Goal: Information Seeking & Learning: Check status

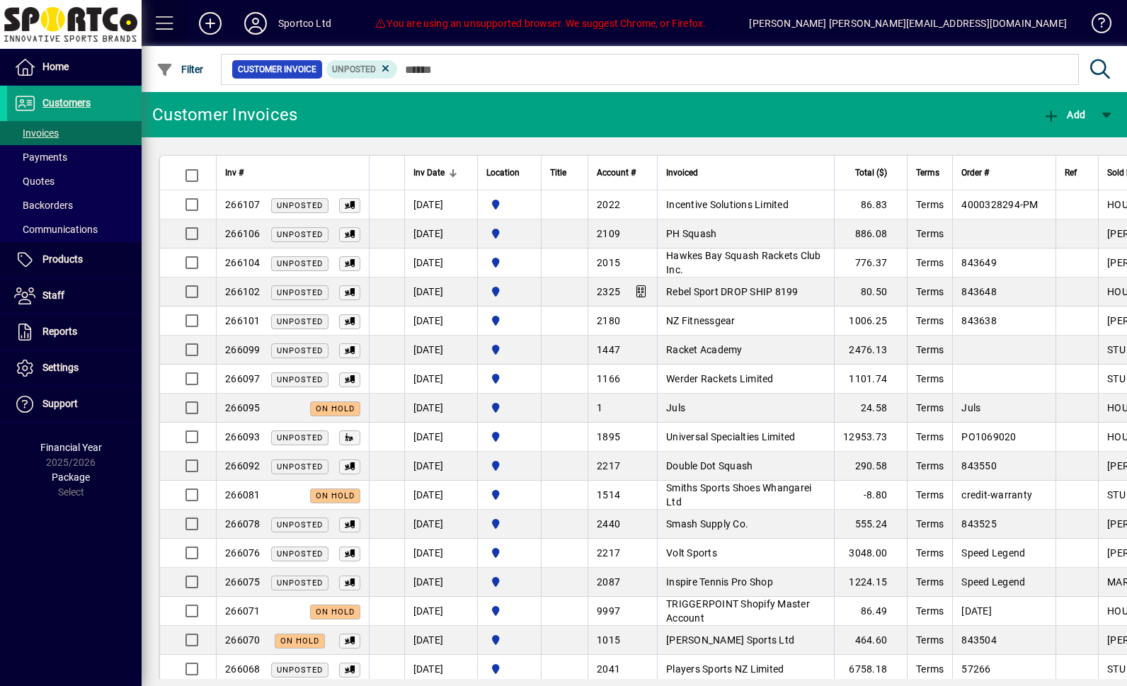
click at [174, 32] on span at bounding box center [165, 23] width 34 height 34
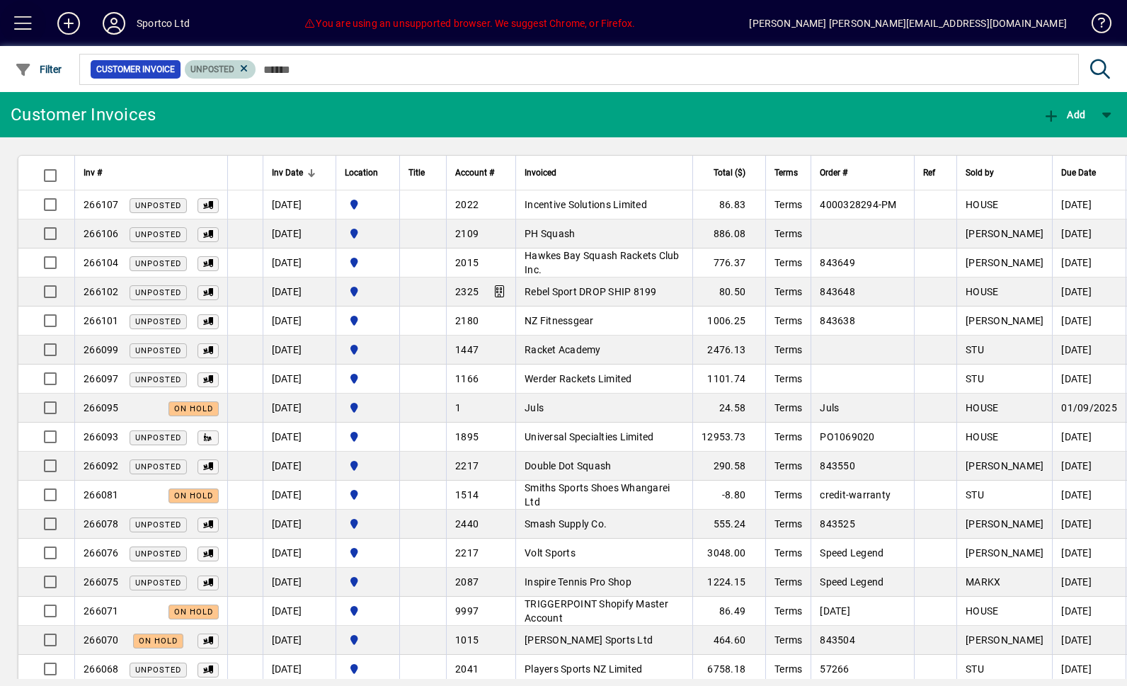
scroll to position [-1, 0]
click at [251, 62] on icon at bounding box center [244, 68] width 13 height 13
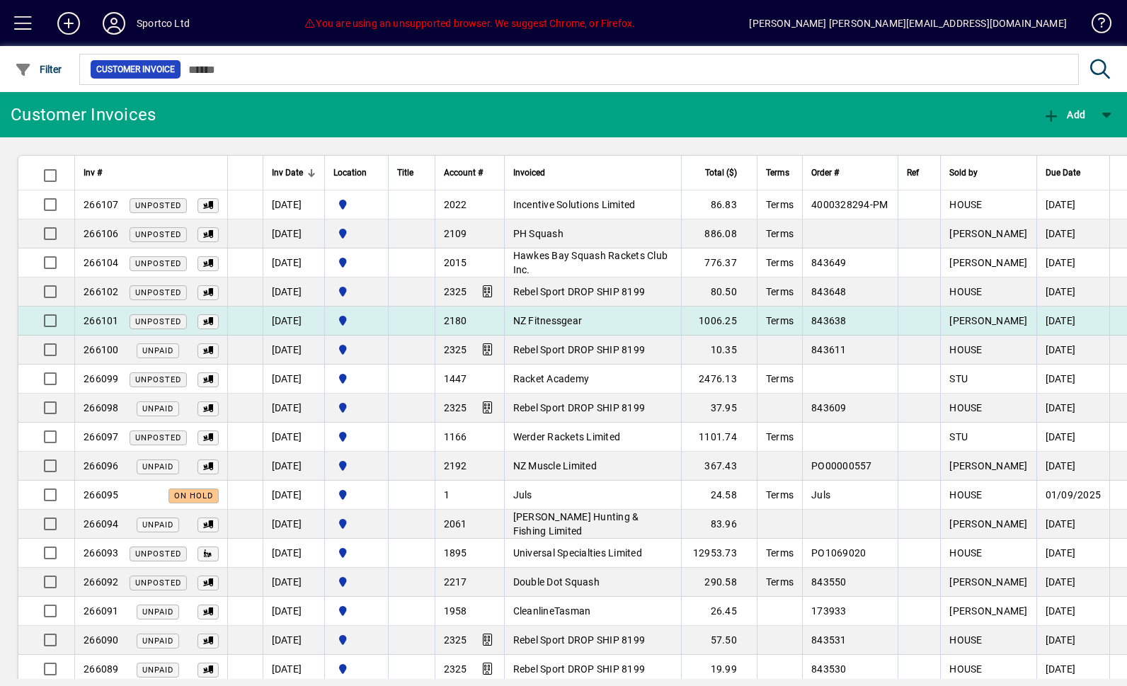
click at [648, 319] on td "NZ Fitnessgear" at bounding box center [592, 321] width 177 height 29
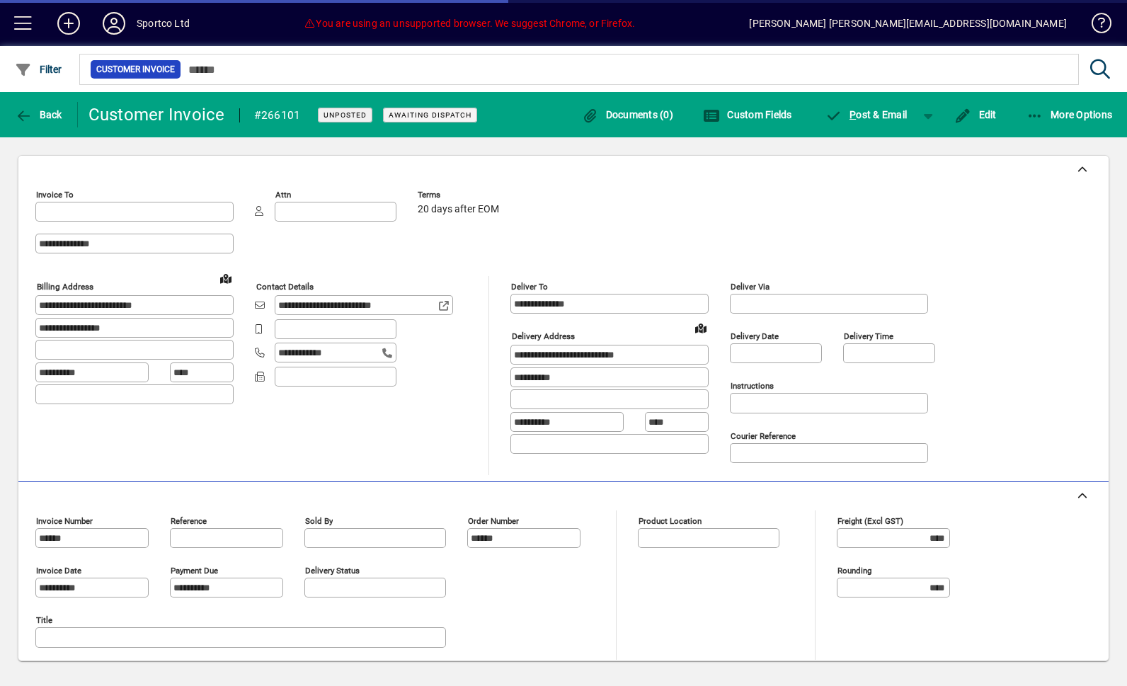
type input "**********"
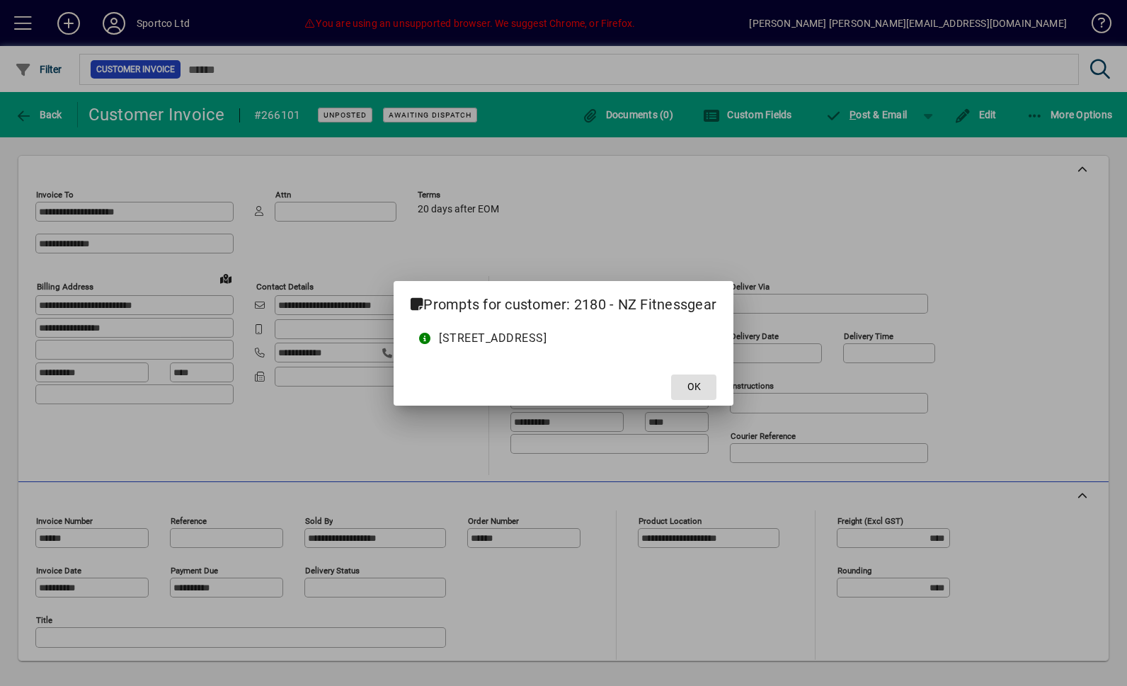
click at [716, 372] on span at bounding box center [693, 387] width 45 height 34
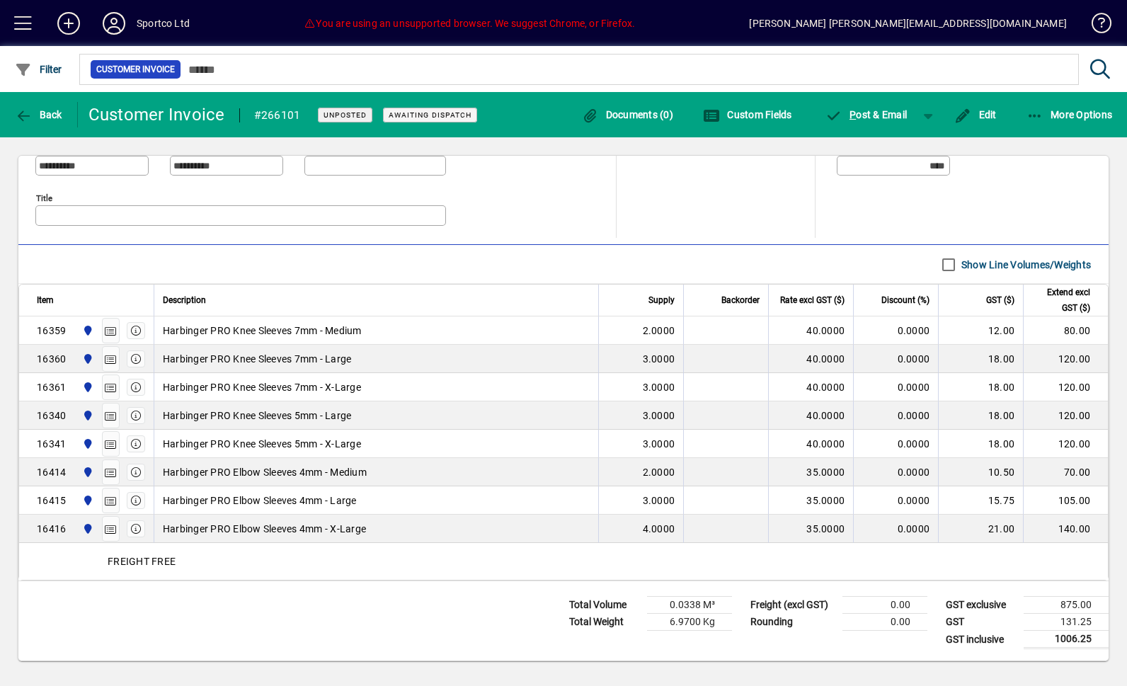
scroll to position [422, 0]
click at [21, 58] on span "button" at bounding box center [38, 69] width 55 height 34
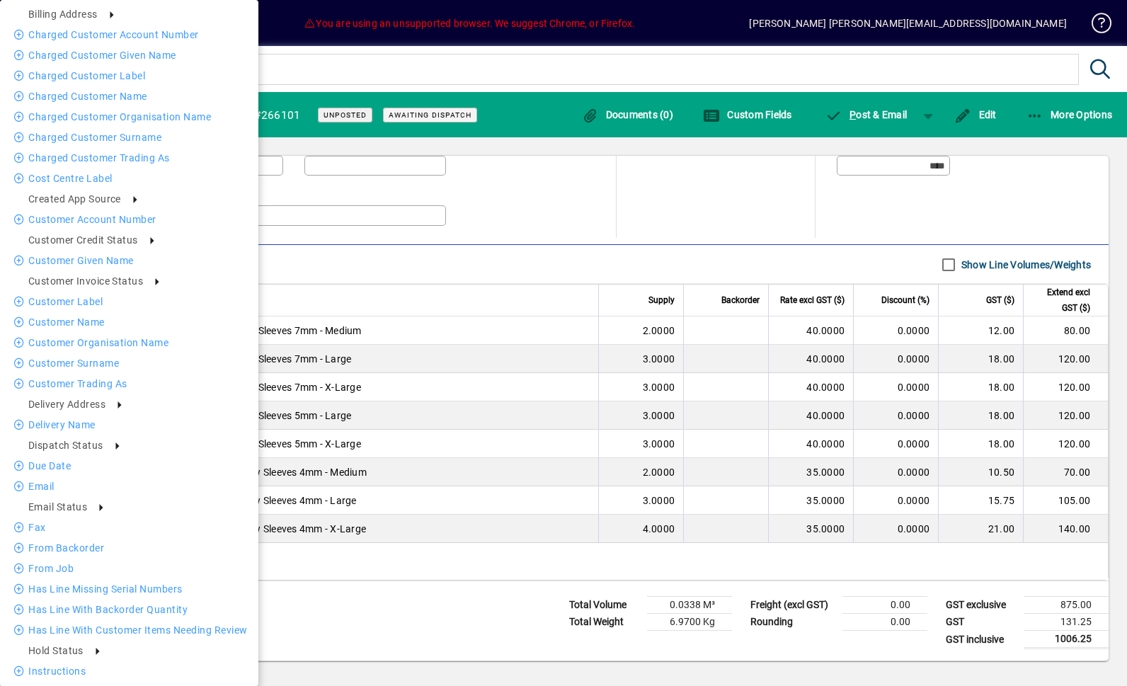
click at [396, 239] on div at bounding box center [563, 343] width 1127 height 686
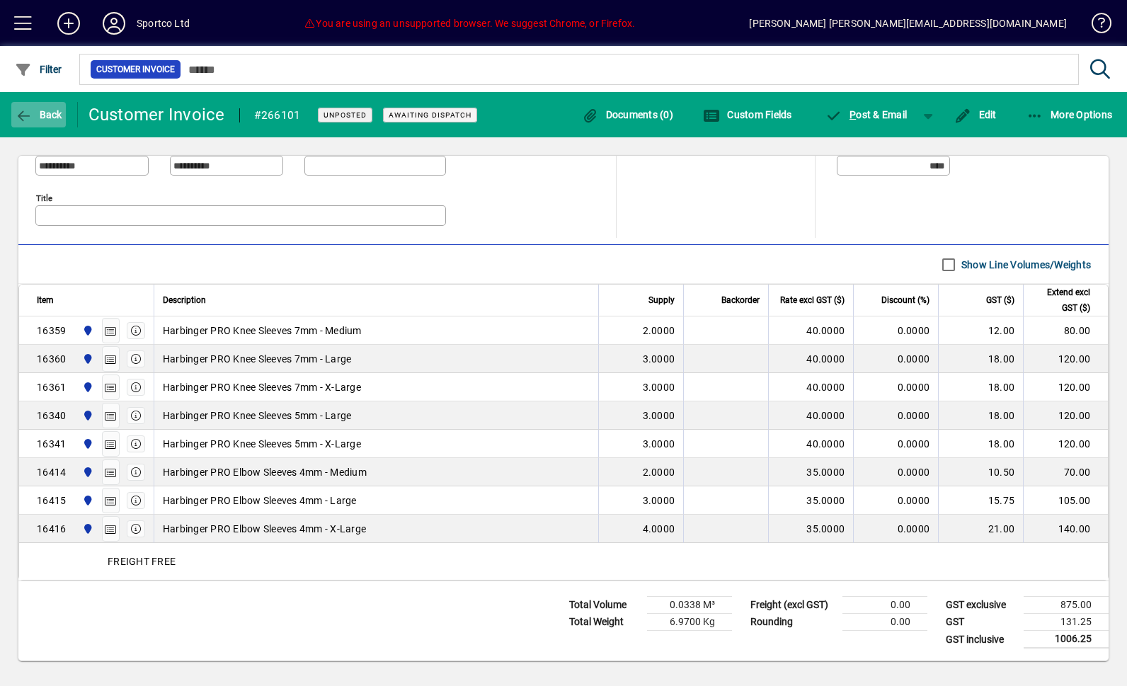
click at [60, 109] on span "Back" at bounding box center [38, 114] width 47 height 11
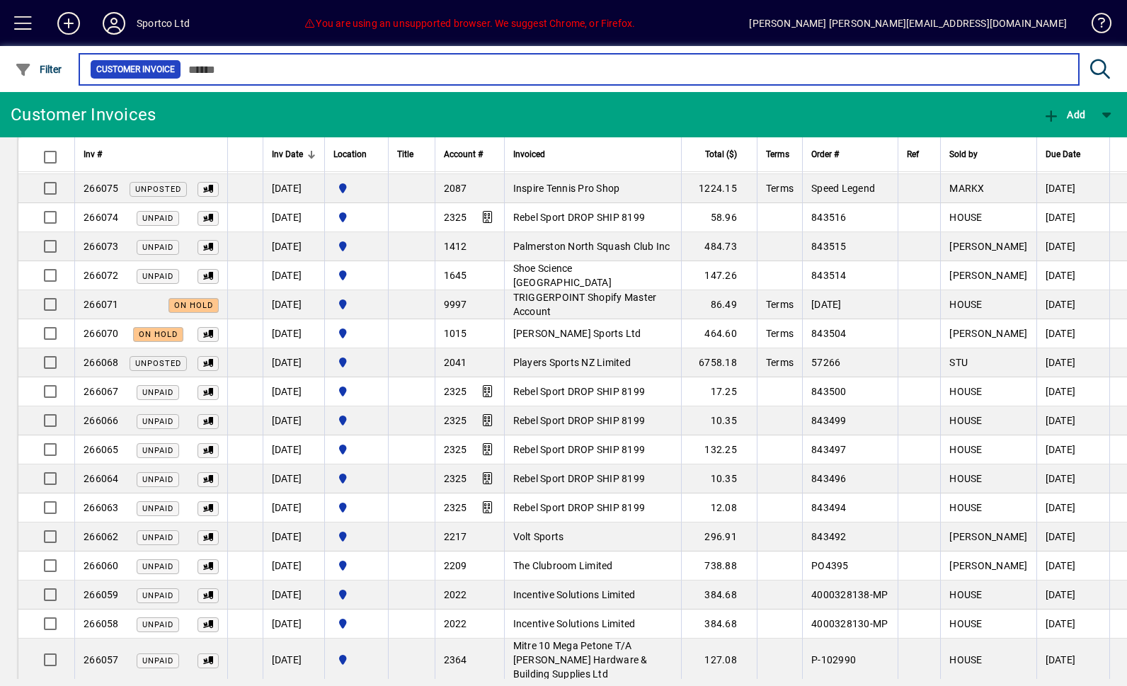
scroll to position [745, 0]
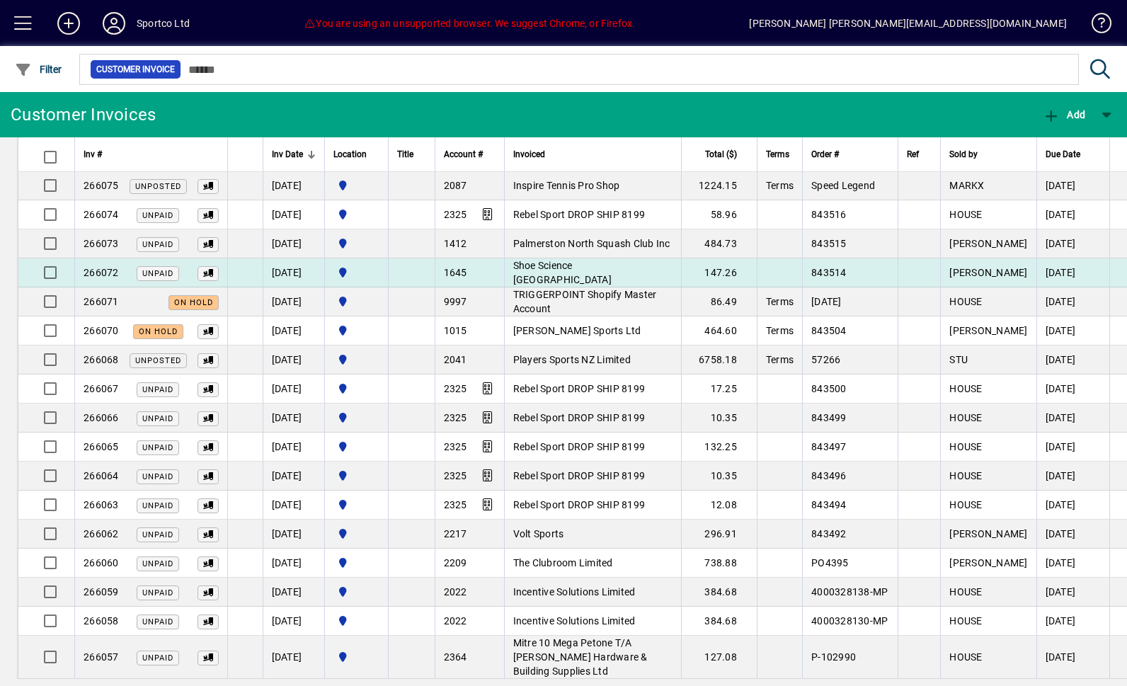
click at [681, 282] on td "Shoe Science [GEOGRAPHIC_DATA]" at bounding box center [592, 272] width 177 height 29
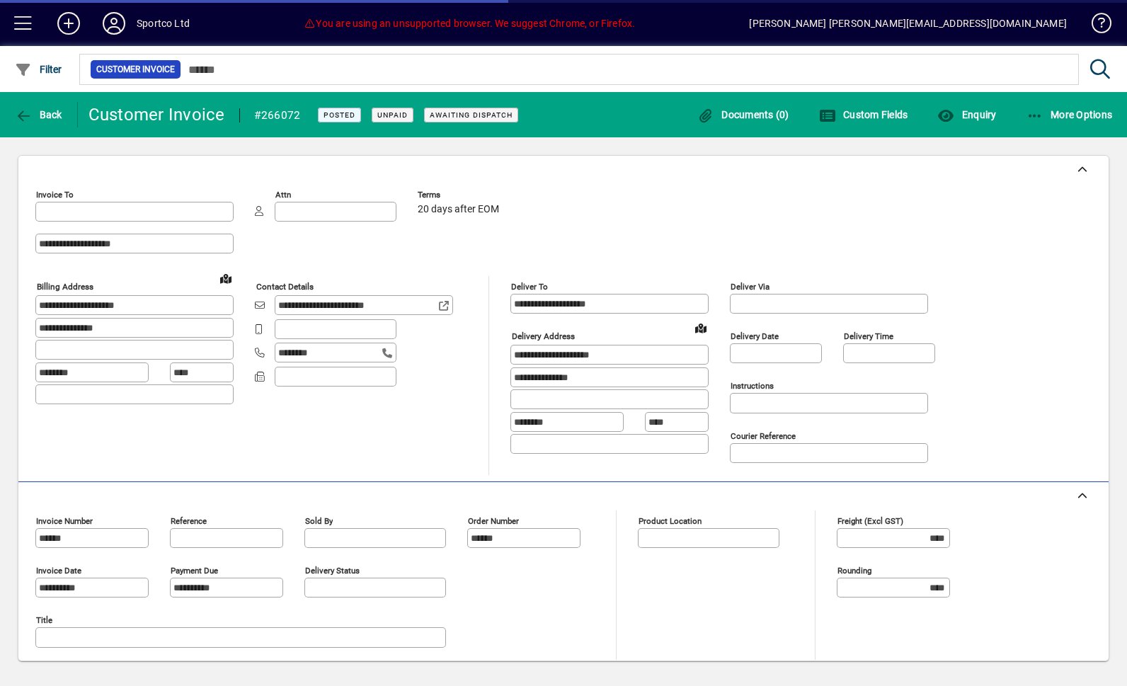
type input "**********"
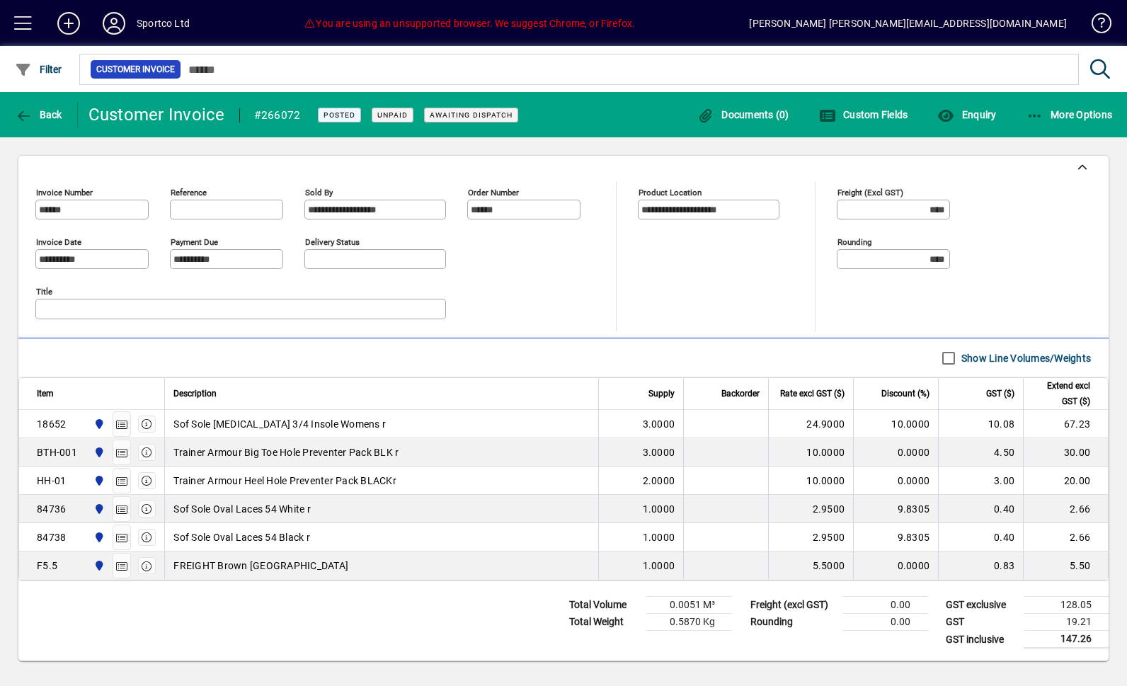
scroll to position [328, 0]
click at [40, 109] on span "Back" at bounding box center [38, 114] width 47 height 11
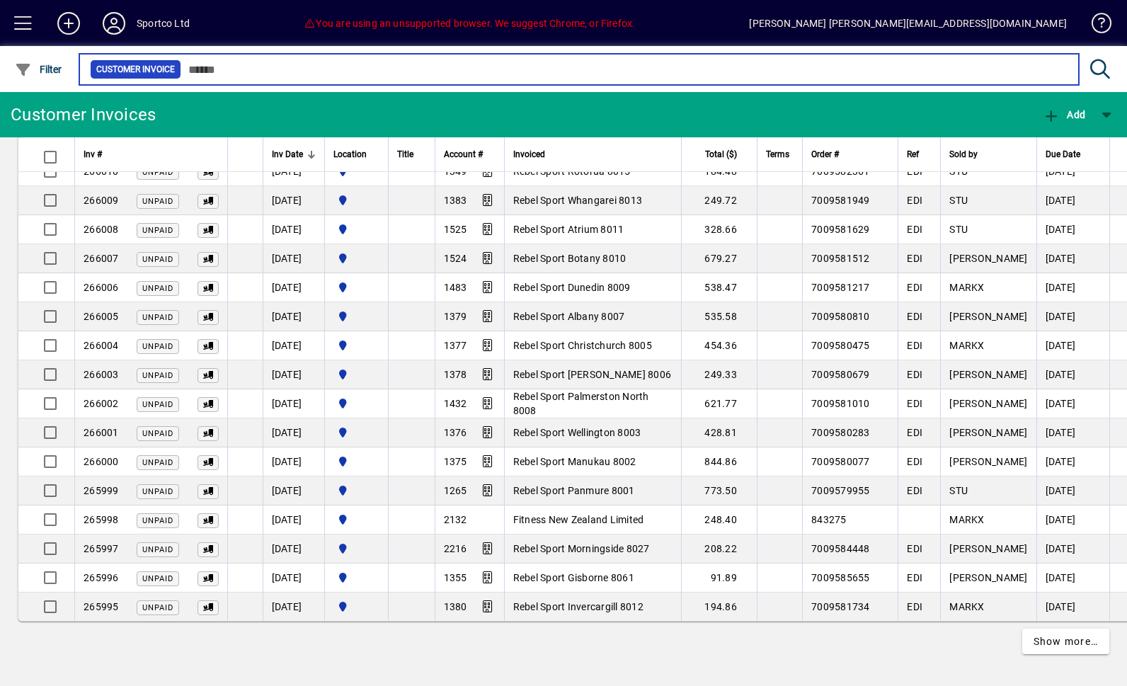
scroll to position [2499, 0]
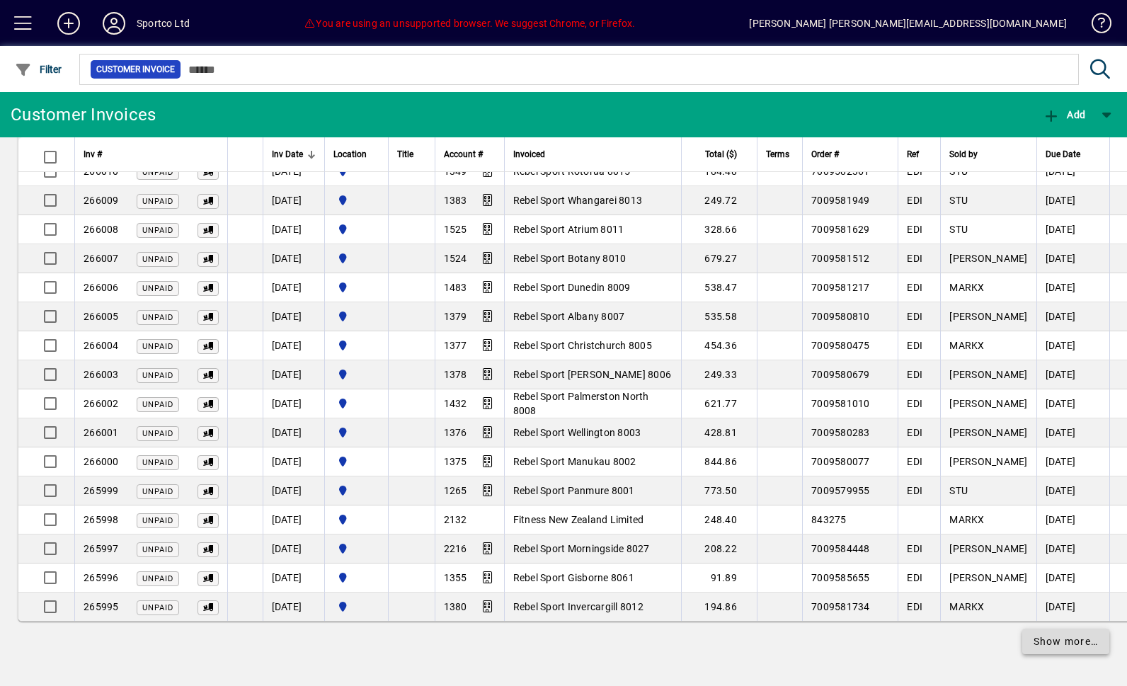
click at [1036, 644] on span "Show more…" at bounding box center [1066, 641] width 65 height 15
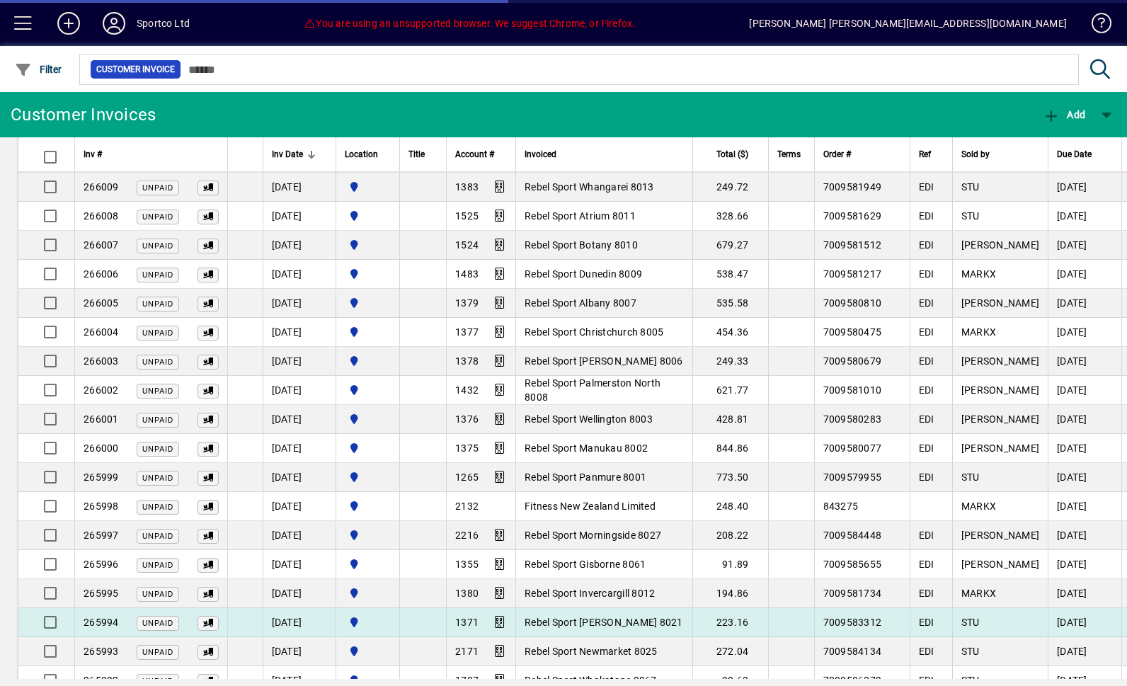
click at [1058, 637] on td "[DATE]" at bounding box center [1085, 622] width 74 height 29
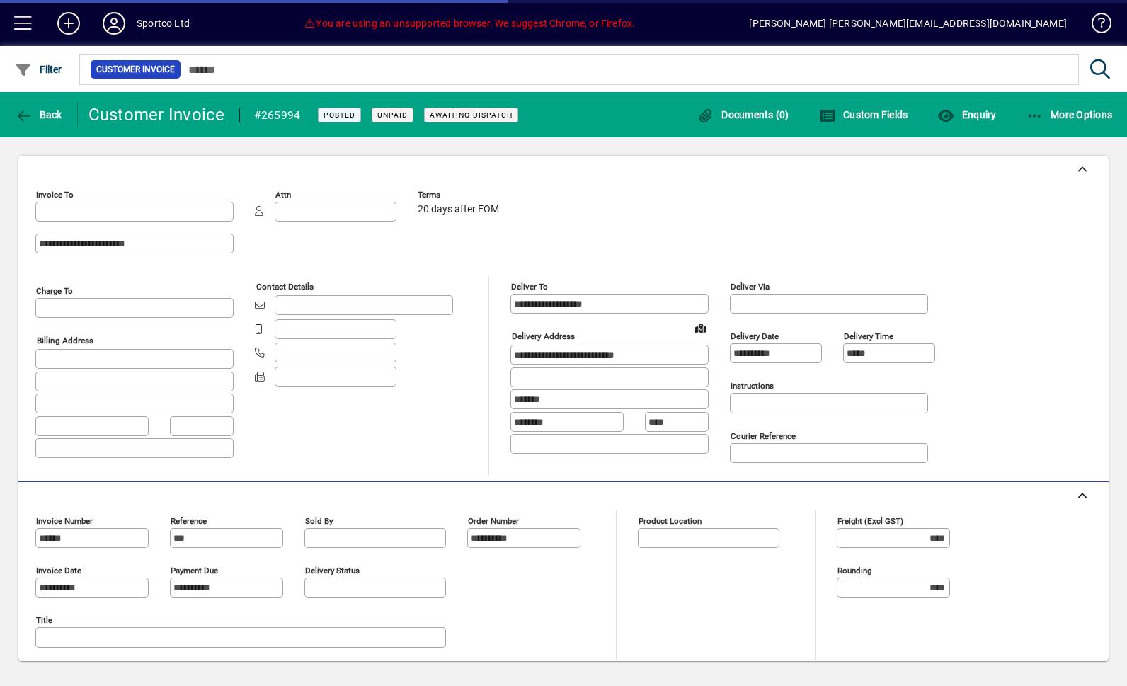
type input "**********"
click at [40, 120] on span "Back" at bounding box center [38, 114] width 47 height 11
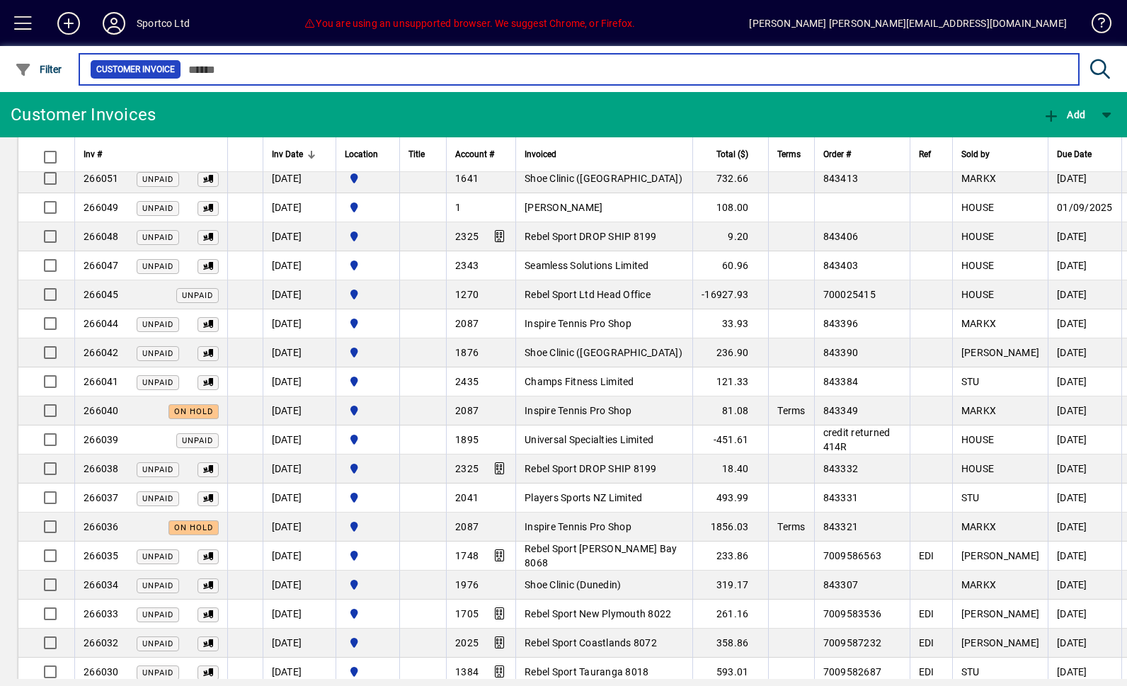
scroll to position [1405, 0]
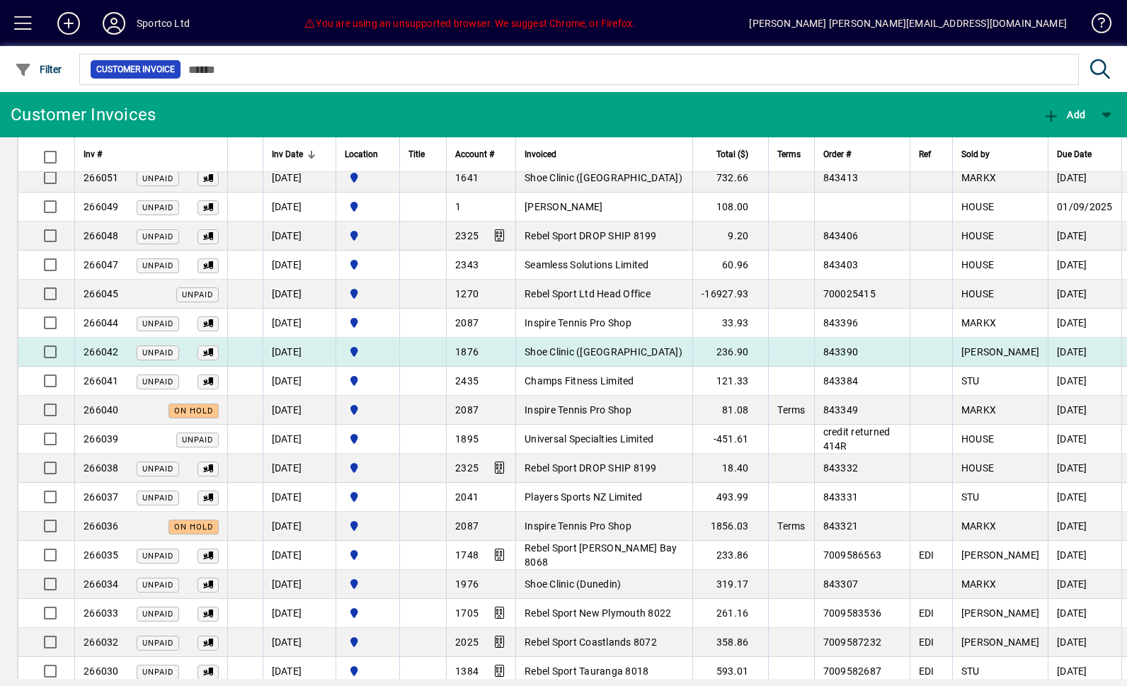
click at [952, 346] on td at bounding box center [931, 352] width 42 height 29
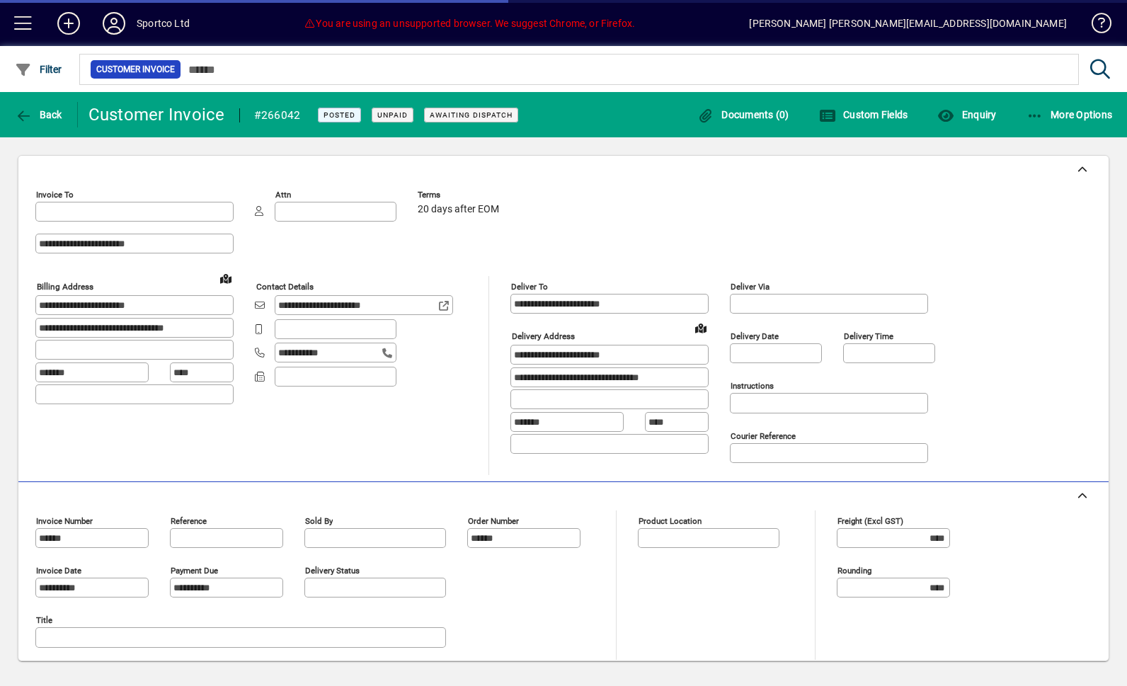
type input "**********"
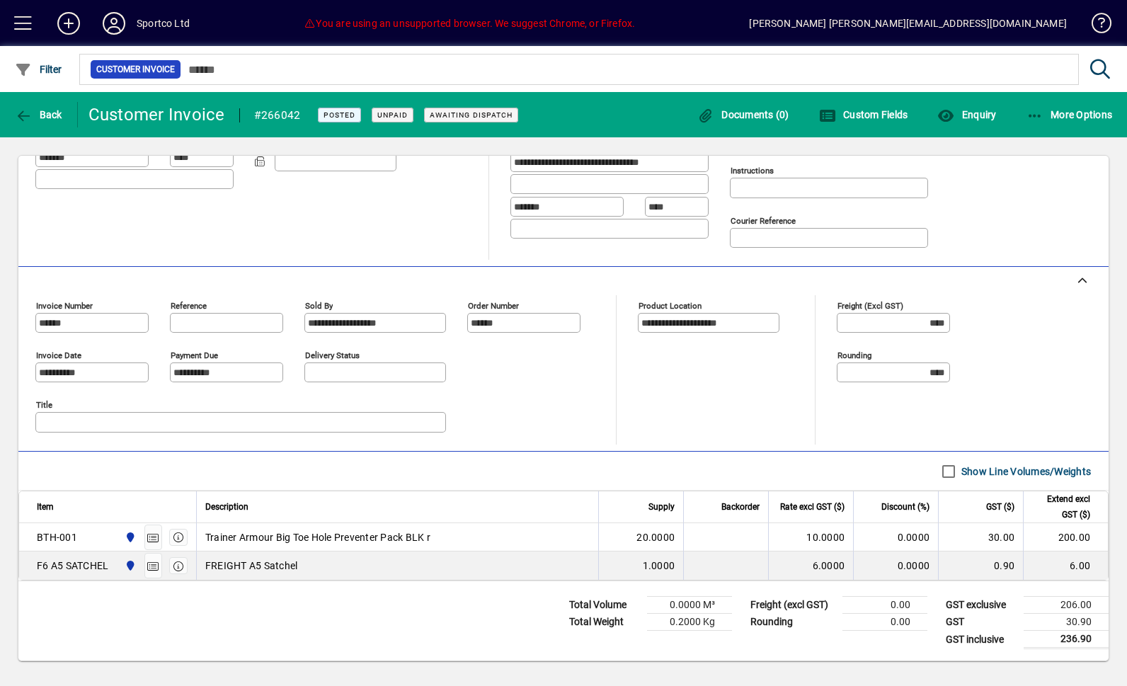
scroll to position [215, 0]
click at [32, 110] on icon "button" at bounding box center [24, 116] width 18 height 14
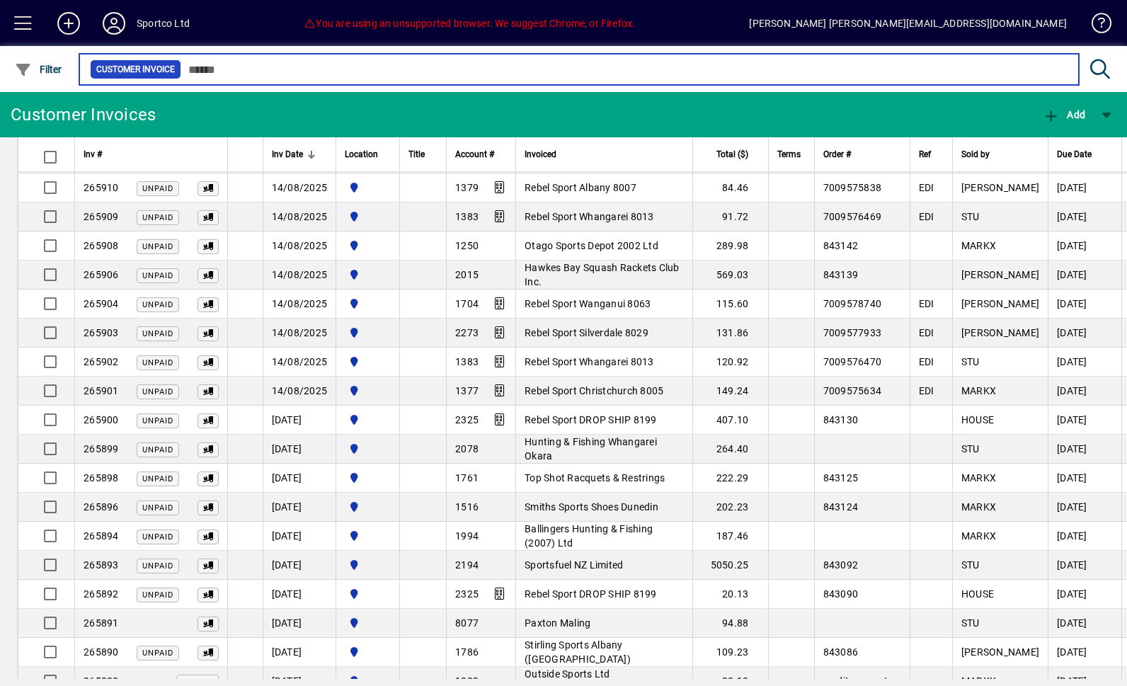
scroll to position [5139, 0]
